Goal: Navigation & Orientation: Find specific page/section

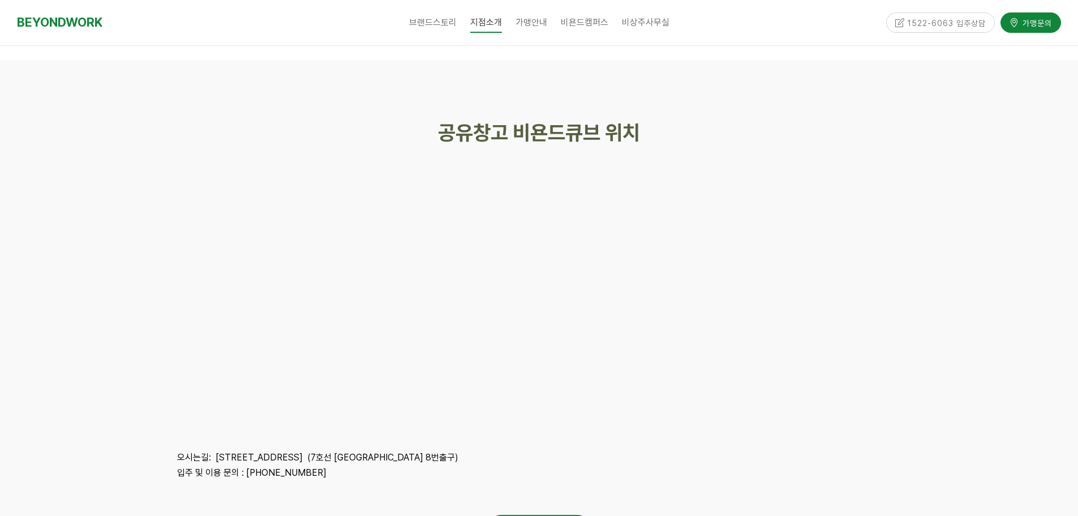
scroll to position [2886, 0]
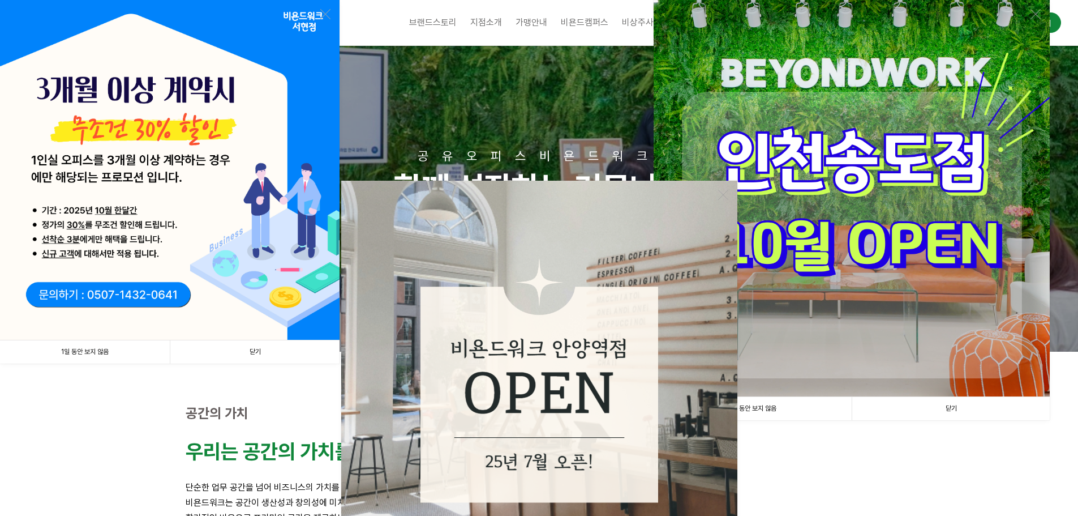
click at [254, 349] on link "닫기" at bounding box center [255, 351] width 170 height 23
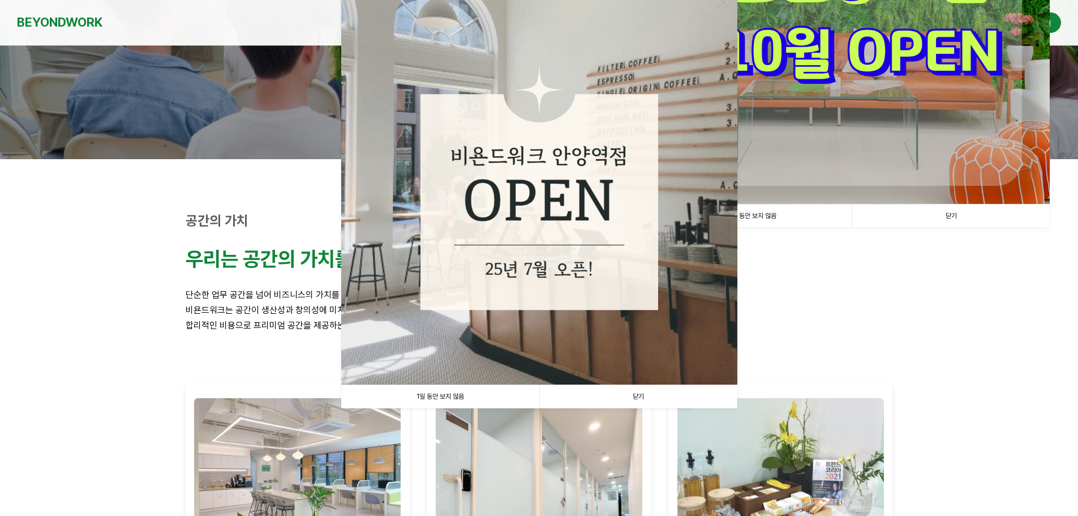
scroll to position [283, 0]
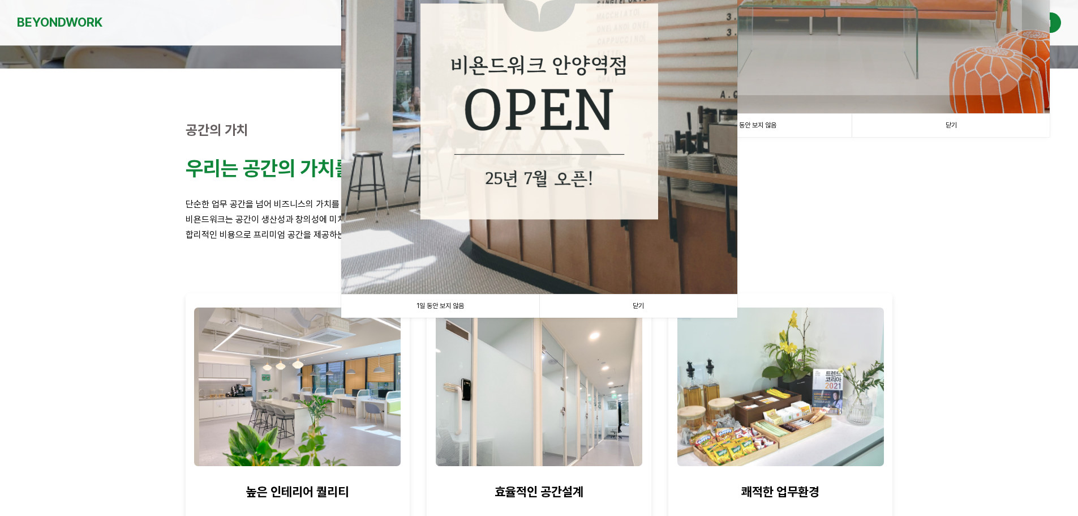
click at [447, 312] on link "1일 동안 보지 않음" at bounding box center [440, 305] width 198 height 23
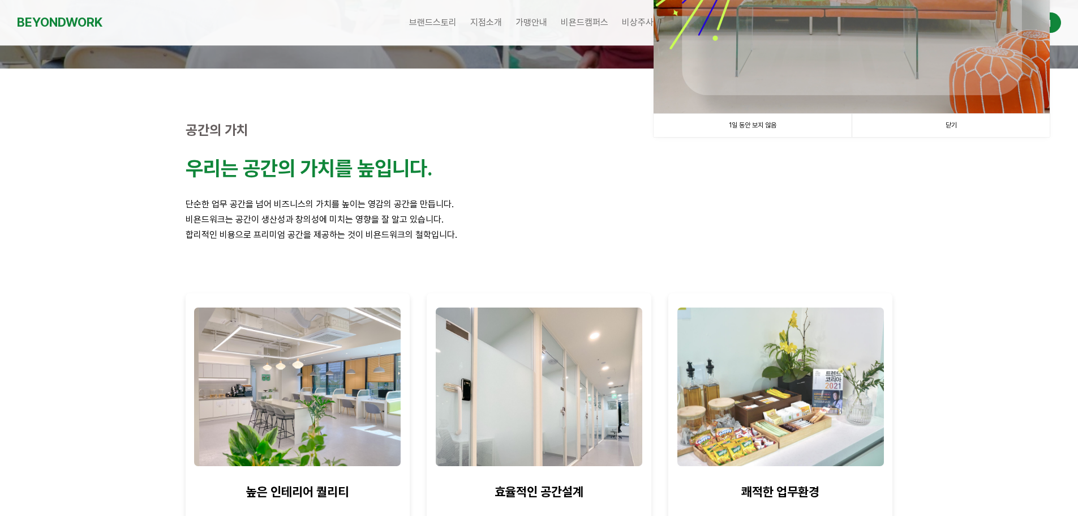
scroll to position [57, 0]
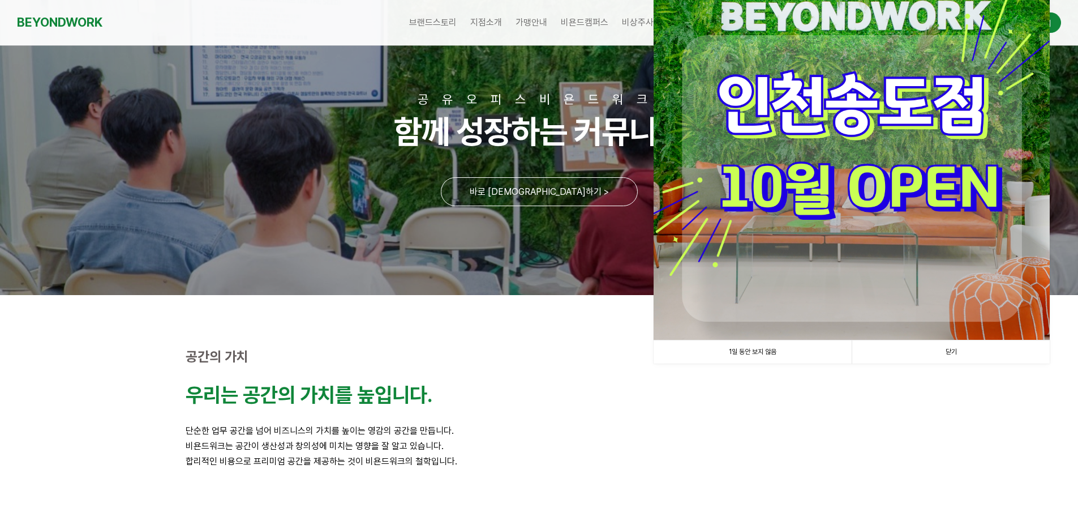
click at [789, 334] on img at bounding box center [852, 141] width 396 height 396
click at [789, 354] on link "1일 동안 보지 않음" at bounding box center [753, 351] width 198 height 23
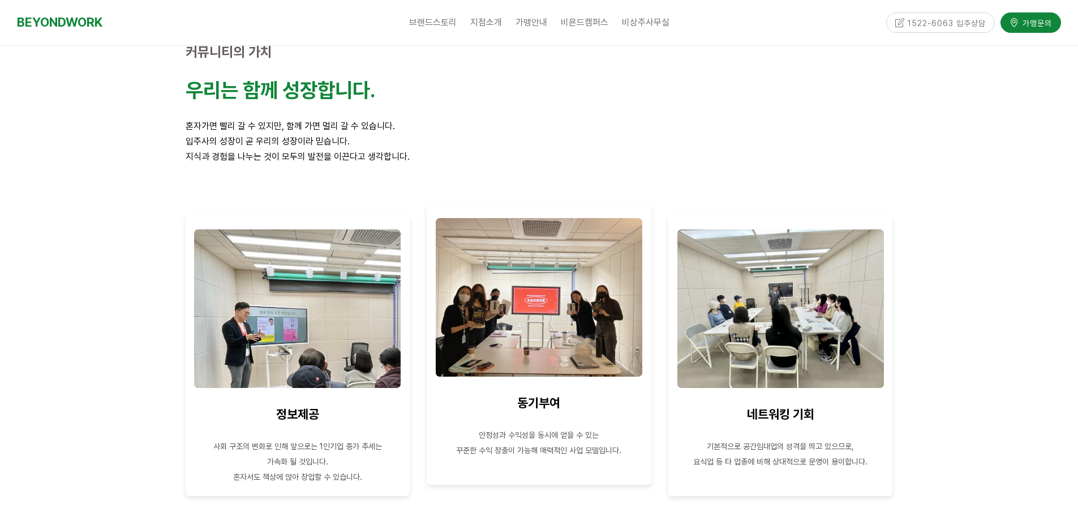
scroll to position [962, 0]
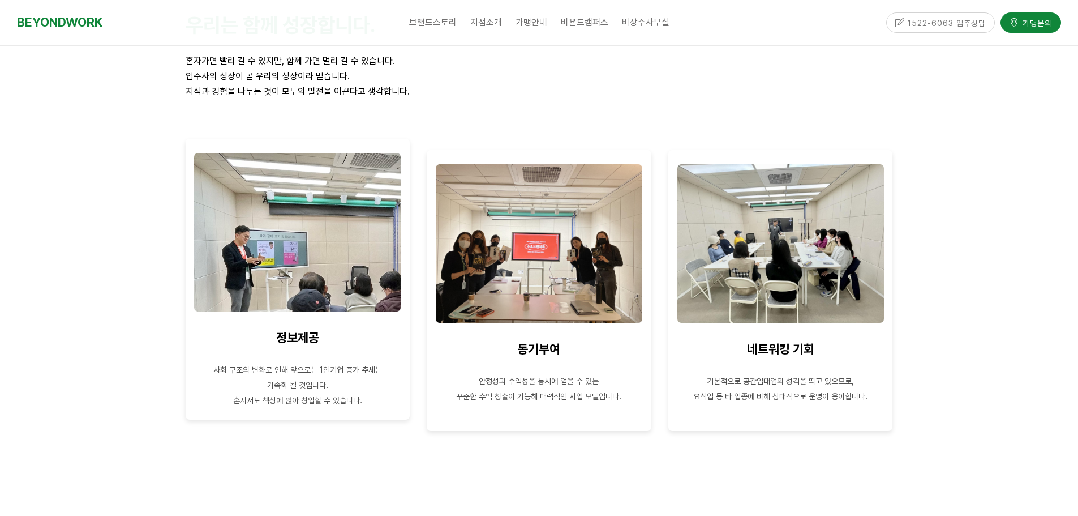
click at [279, 331] on span "정보제공" at bounding box center [297, 337] width 43 height 15
click at [290, 283] on img at bounding box center [297, 232] width 207 height 158
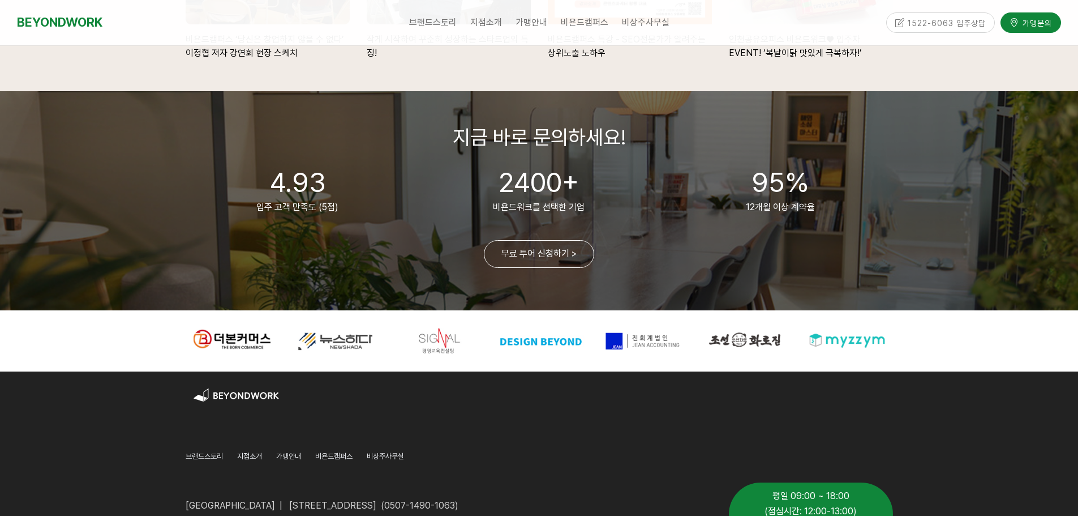
scroll to position [2577, 0]
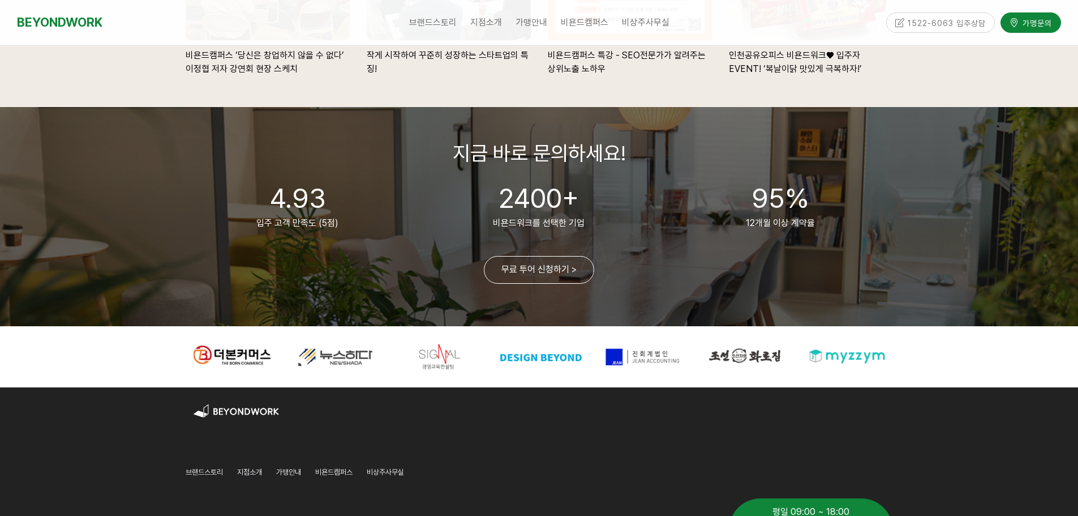
click at [766, 158] on p "지금 바로 문의하세요!" at bounding box center [539, 153] width 707 height 24
click at [578, 19] on span "비욘드캠퍼스" at bounding box center [585, 22] width 48 height 11
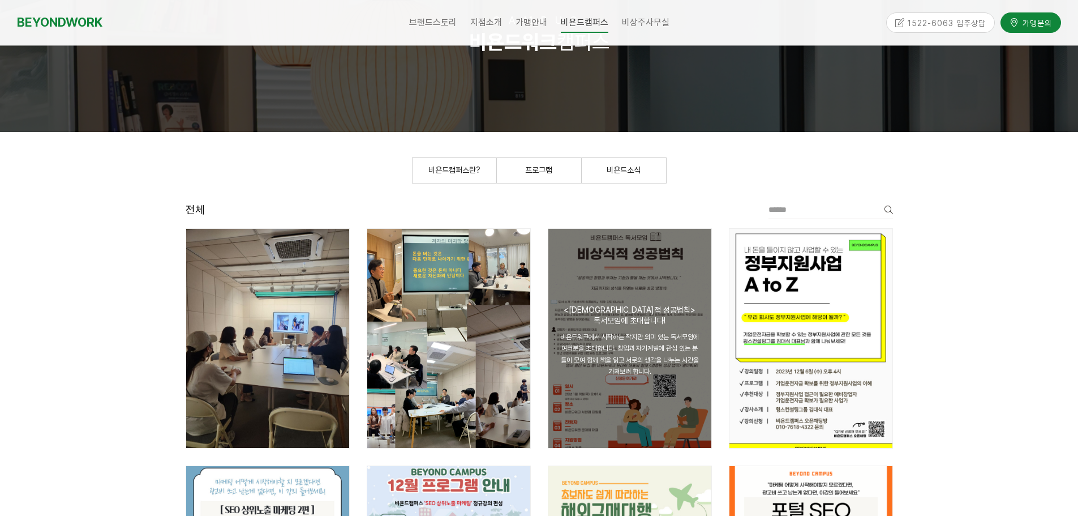
scroll to position [113, 0]
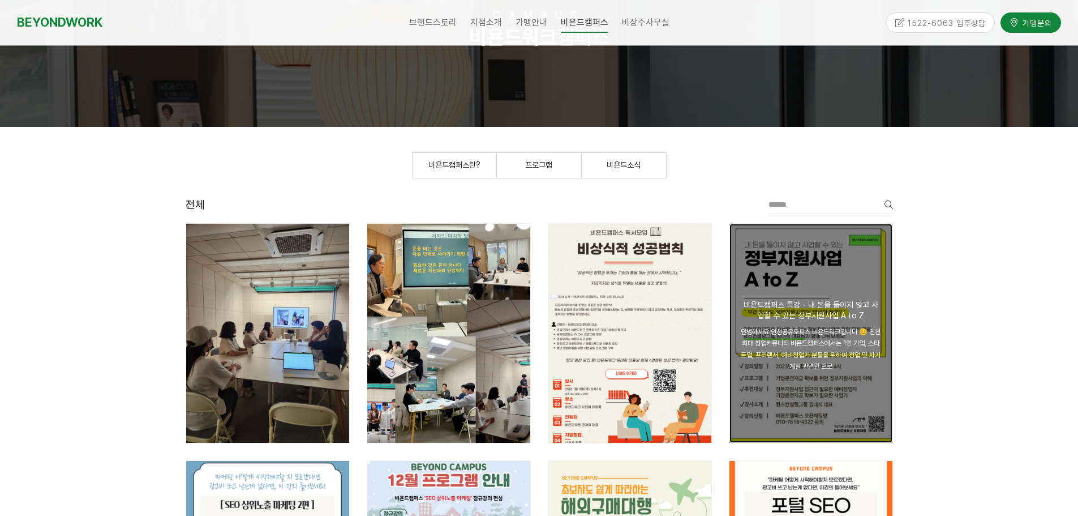
click at [763, 306] on div "공지 비욘드캠퍼스 특강 - 내 돈을 들이지 않고 사업할 수 있는 정부지원사업 A to Z" at bounding box center [811, 309] width 140 height 20
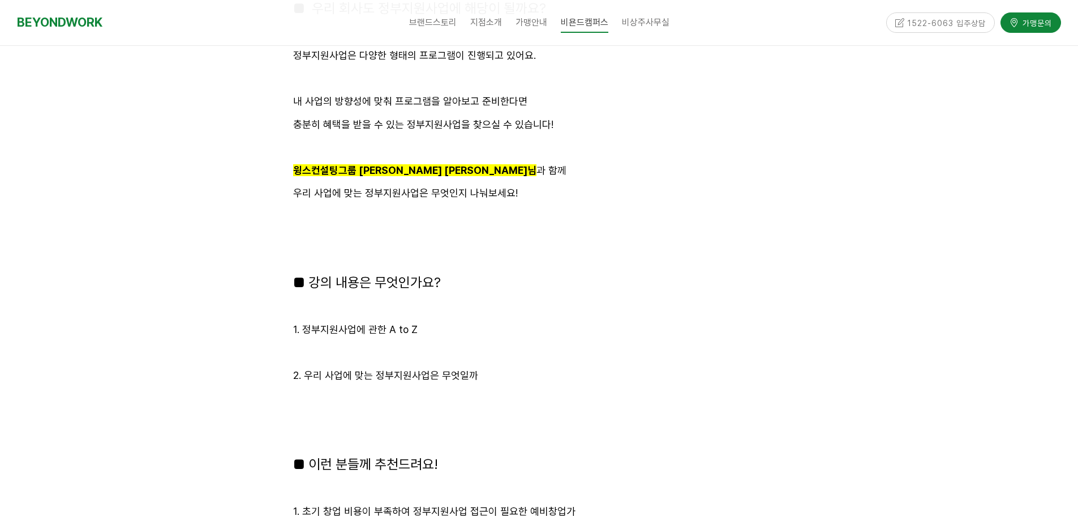
scroll to position [1698, 0]
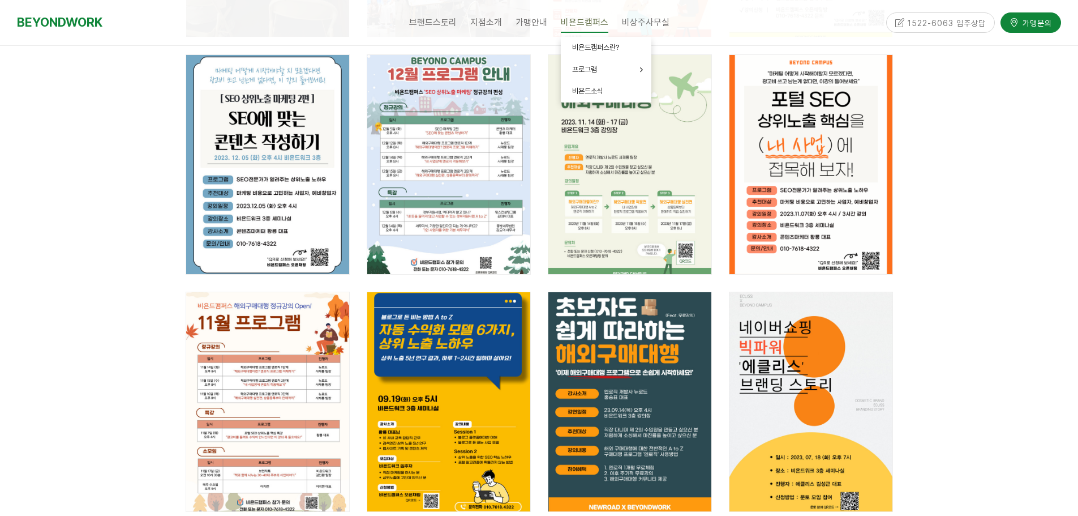
scroll to position [396, 0]
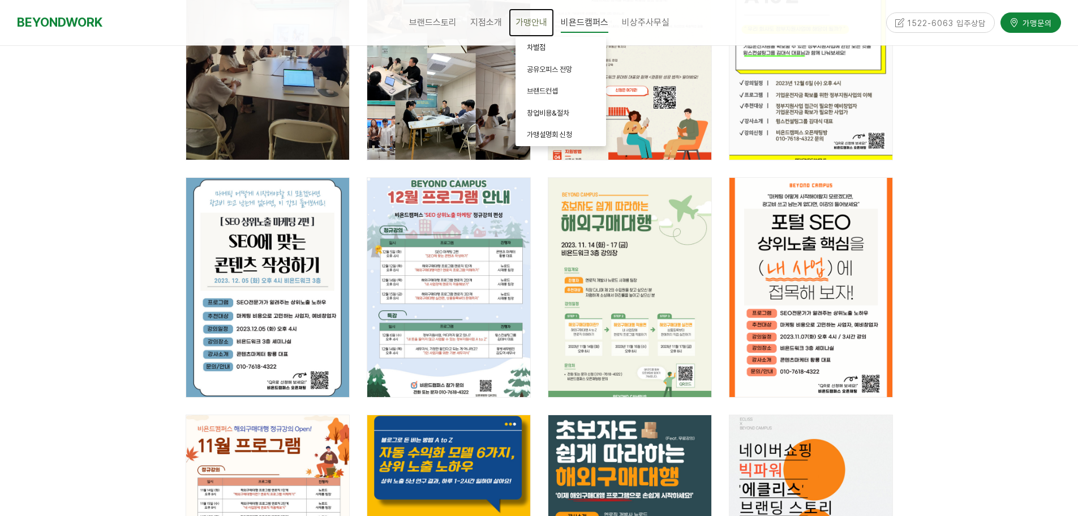
click at [525, 22] on span "가맹안내" at bounding box center [532, 22] width 32 height 11
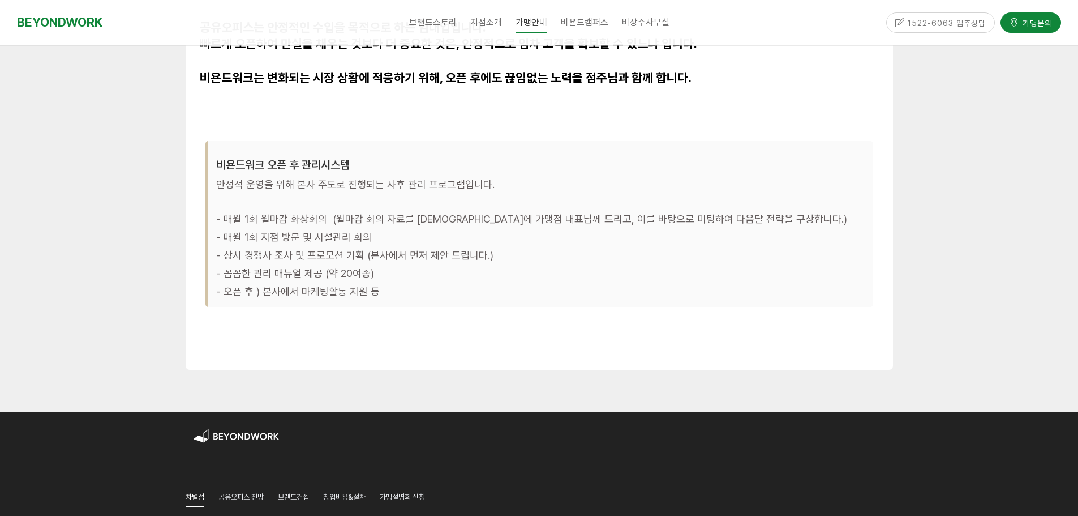
scroll to position [3632, 0]
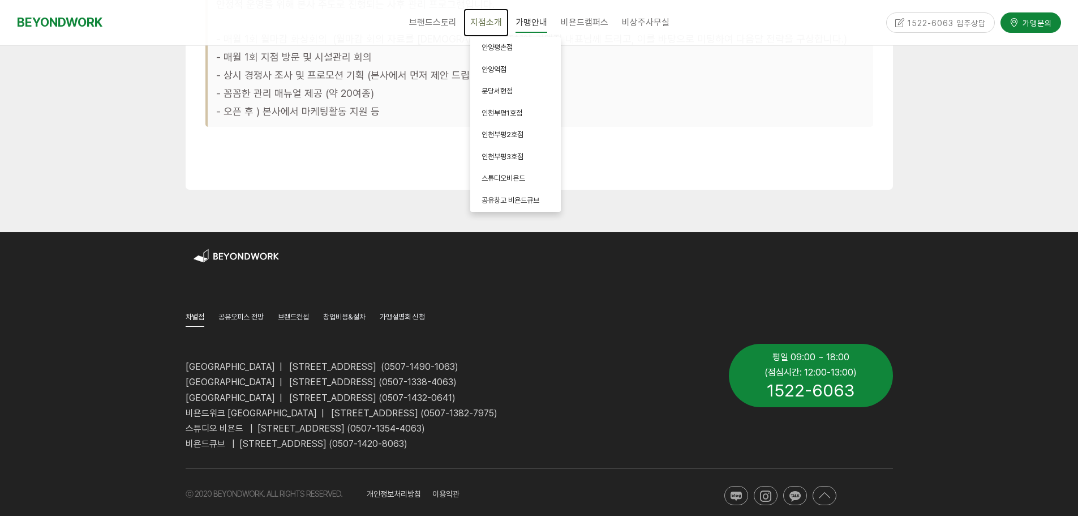
click at [493, 22] on span "지점소개" at bounding box center [486, 22] width 32 height 11
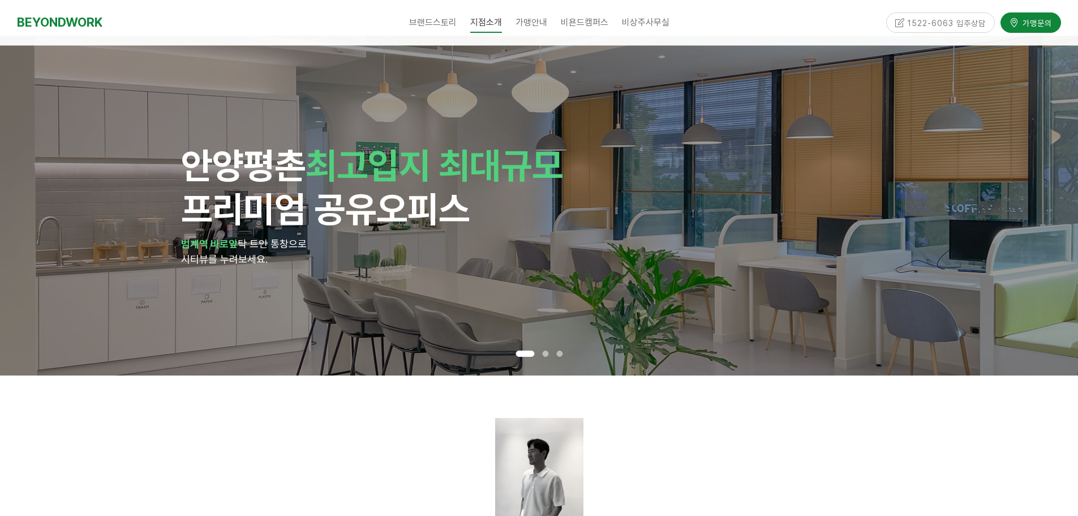
scroll to position [283, 0]
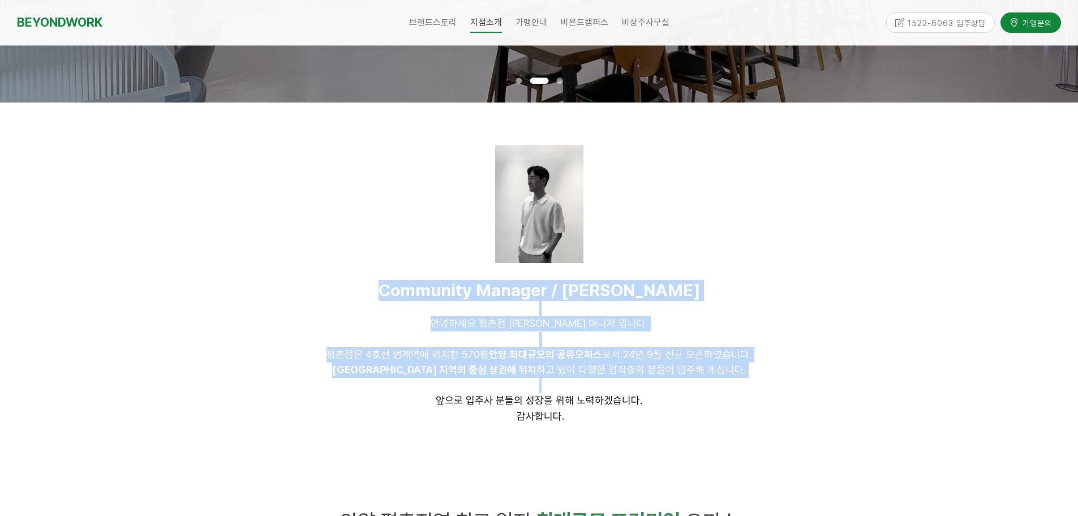
drag, startPoint x: 399, startPoint y: 293, endPoint x: 775, endPoint y: 382, distance: 386.7
click at [775, 382] on div "Community Manager / 윤태웅 안녕하세요 평촌점 윤태웅 매니저 입니다. 평촌점은 4호선 범계역에 위치한 570평 안양 최대규모의 …" at bounding box center [539, 352] width 707 height 144
click at [775, 382] on p at bounding box center [539, 384] width 707 height 15
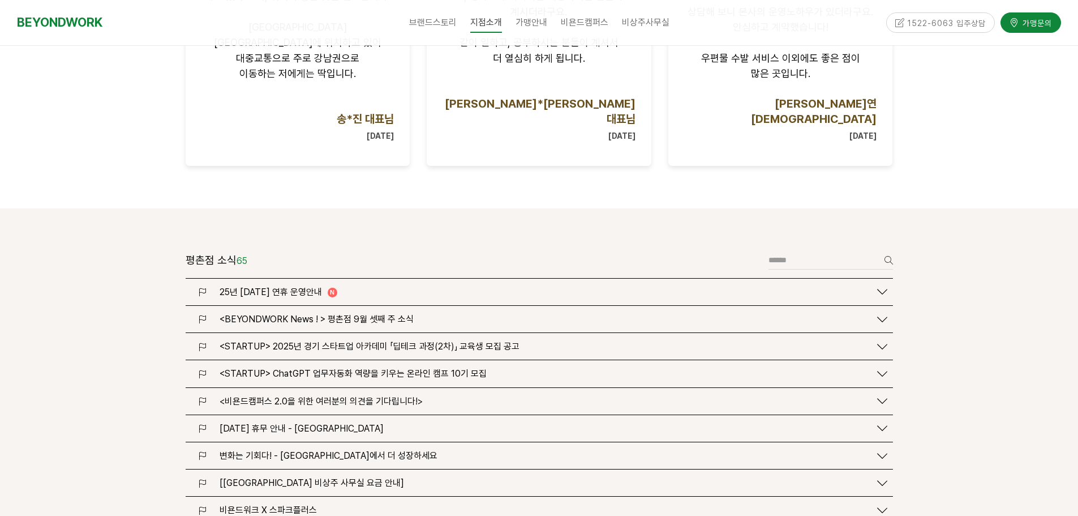
scroll to position [1302, 0]
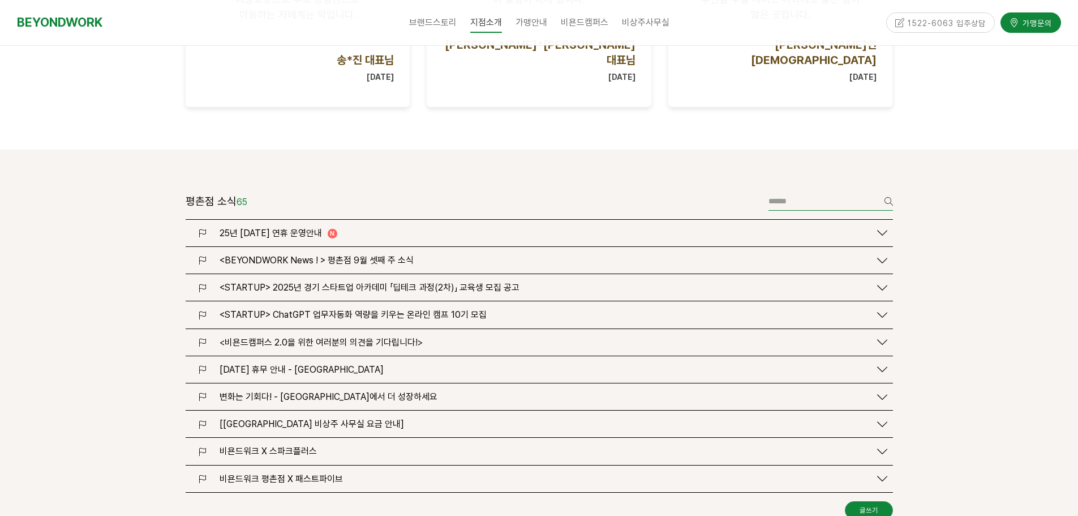
click at [794, 192] on input "text" at bounding box center [831, 201] width 125 height 19
type input "**"
click at [928, 25] on div "1522-6063 입주상담" at bounding box center [940, 22] width 109 height 20
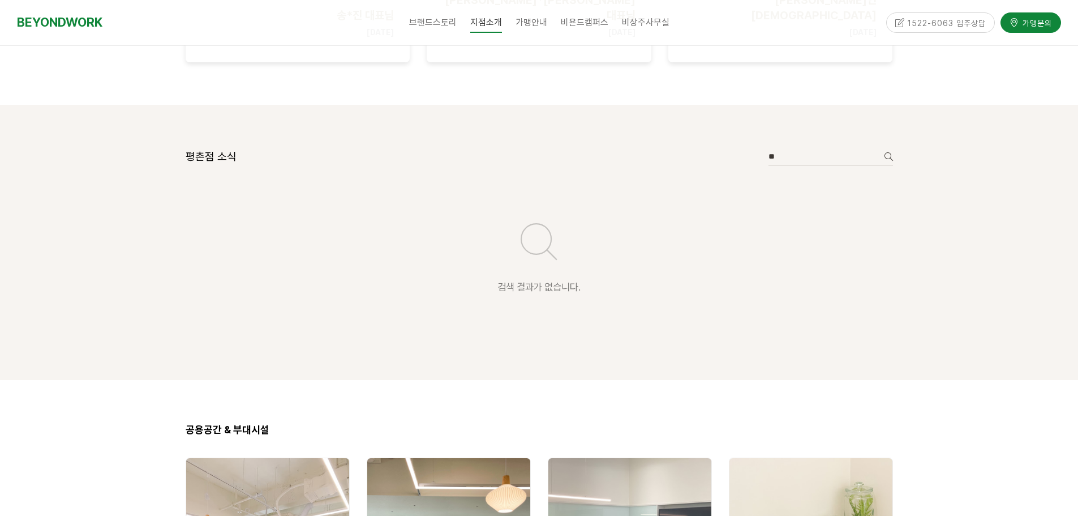
scroll to position [1585, 0]
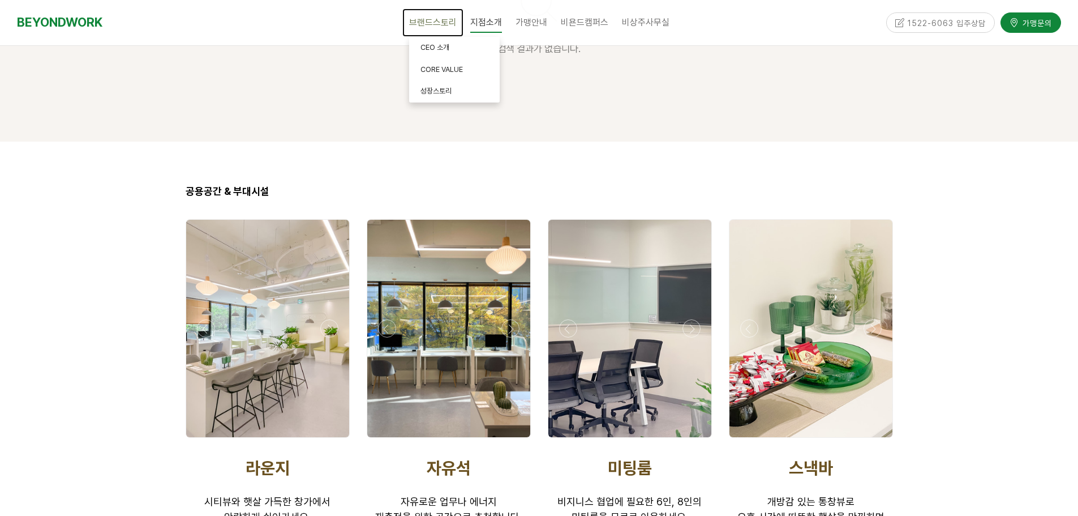
click at [450, 22] on span "브랜드스토리" at bounding box center [433, 22] width 48 height 11
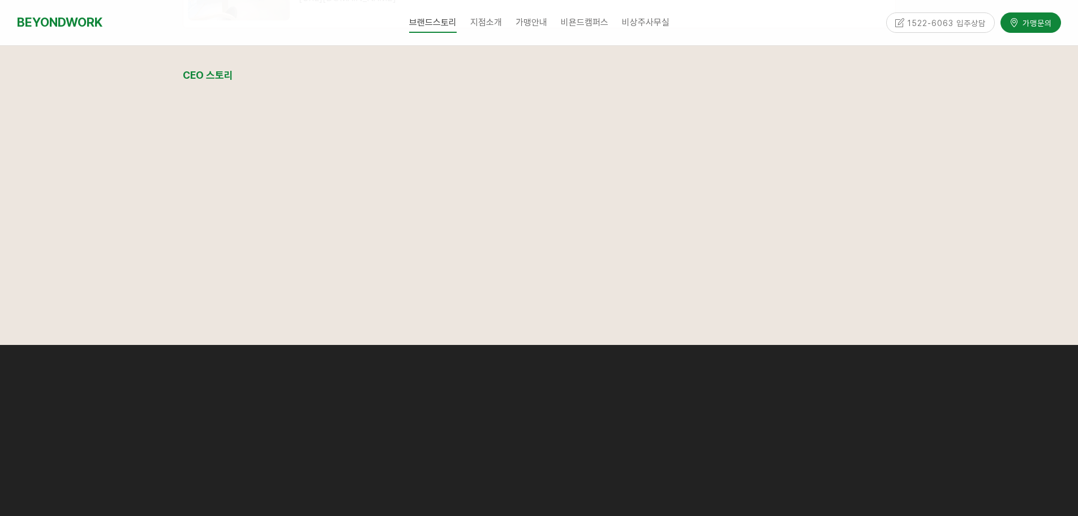
scroll to position [1552, 0]
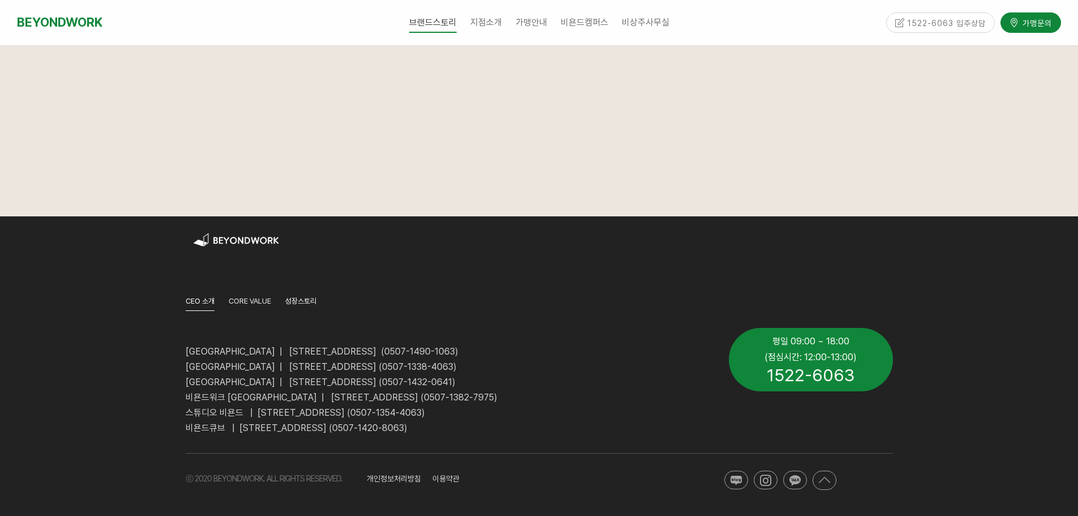
click at [297, 297] on link "성장스토리" at bounding box center [300, 302] width 31 height 15
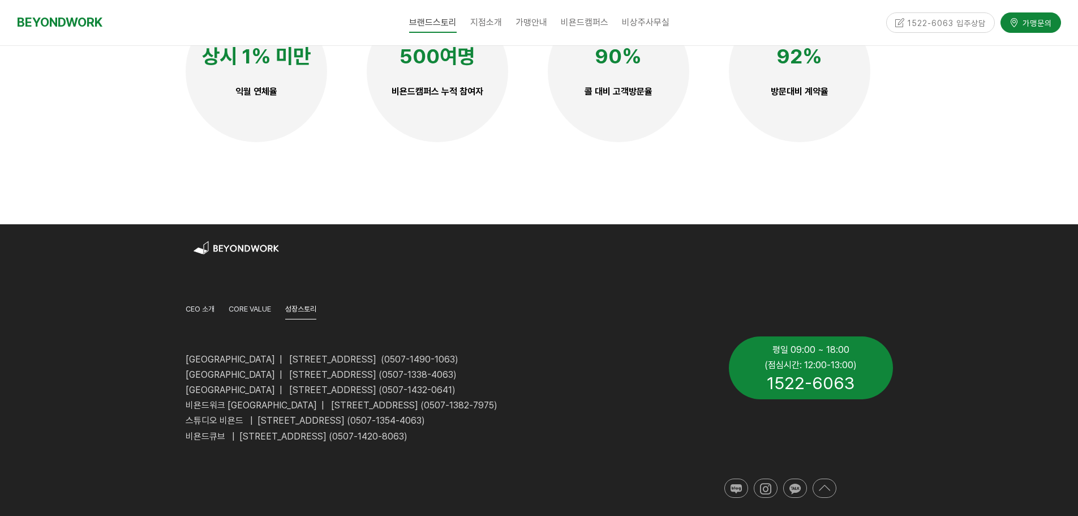
scroll to position [2896, 0]
